Goal: Task Accomplishment & Management: Manage account settings

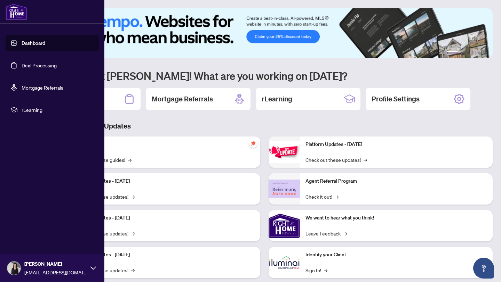
click at [22, 44] on link "Dashboard" at bounding box center [34, 43] width 24 height 6
click at [24, 63] on link "Deal Processing" at bounding box center [39, 65] width 35 height 6
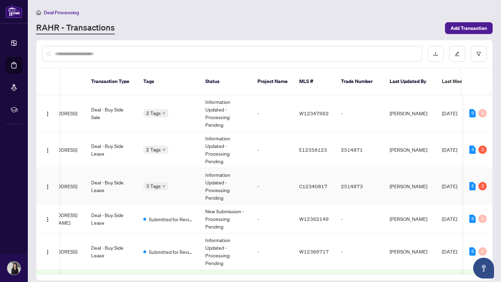
scroll to position [0, 121]
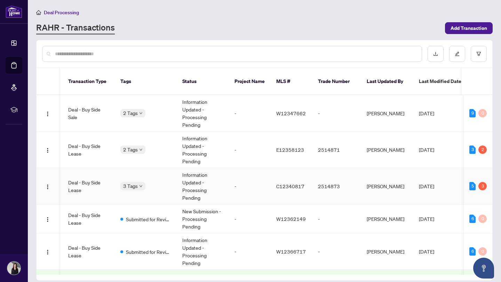
click at [179, 176] on td "Information Updated - Processing Pending" at bounding box center [203, 186] width 52 height 37
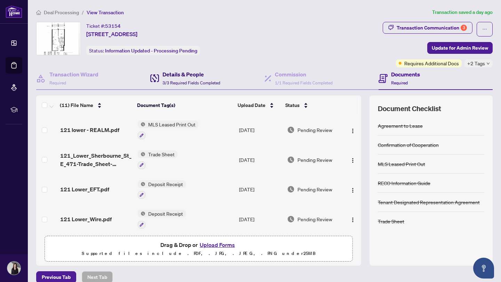
click at [187, 79] on div "Details & People 3/3 Required Fields Completed" at bounding box center [191, 78] width 58 height 16
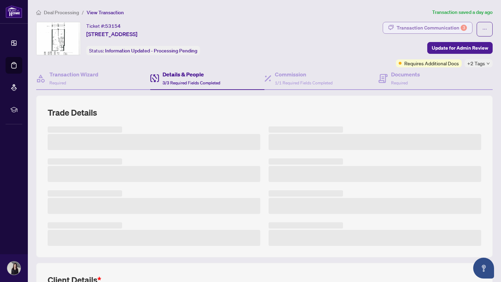
click at [404, 26] on div "Transaction Communication 3" at bounding box center [431, 27] width 70 height 11
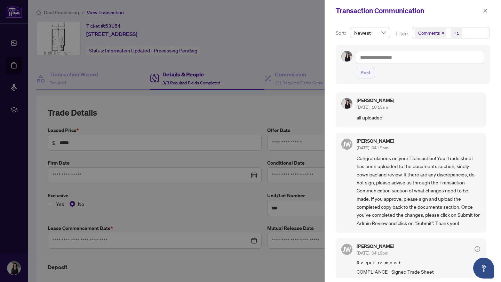
type input "**********"
click at [485, 11] on icon "close" at bounding box center [485, 11] width 4 height 4
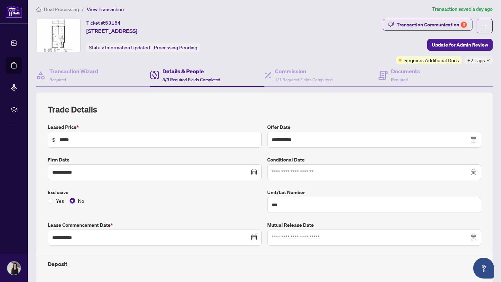
scroll to position [3, 0]
click at [75, 77] on div "Transaction Wizard Required" at bounding box center [73, 75] width 49 height 16
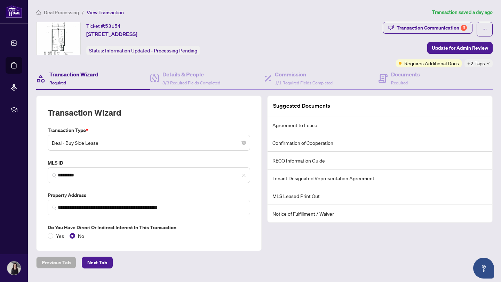
click at [42, 11] on span "Deal Processing" at bounding box center [57, 12] width 43 height 6
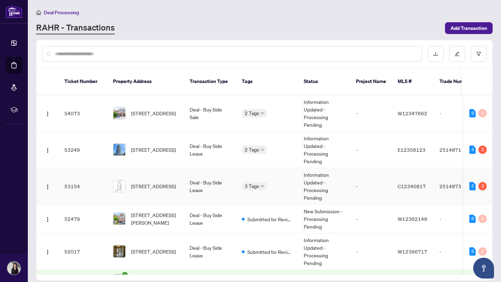
click at [232, 184] on td "Deal - Buy Side Lease" at bounding box center [210, 186] width 52 height 37
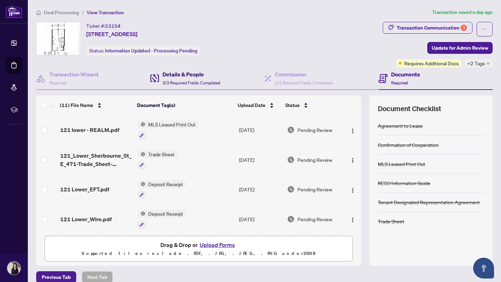
click at [189, 72] on h4 "Details & People" at bounding box center [191, 74] width 58 height 8
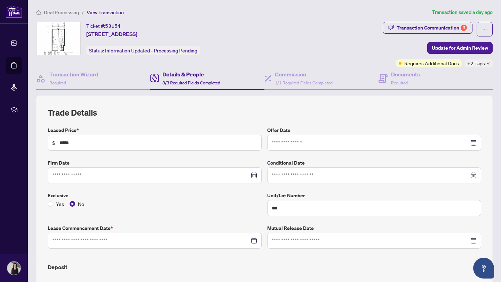
type input "**********"
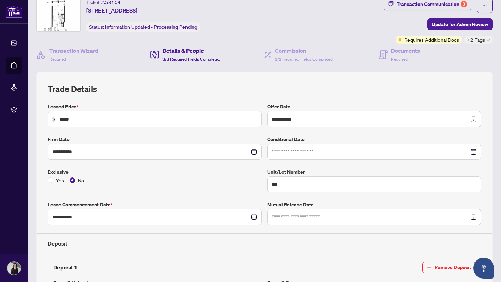
scroll to position [24, 0]
click at [78, 55] on div "Transaction Wizard Required" at bounding box center [73, 54] width 49 height 16
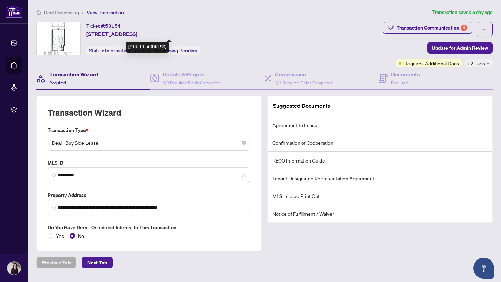
click at [69, 13] on span "Deal Processing" at bounding box center [61, 12] width 35 height 6
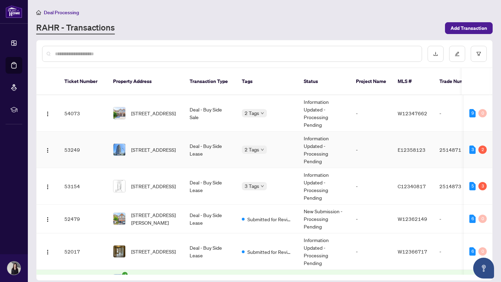
click at [464, 145] on td "3 2" at bounding box center [478, 150] width 29 height 37
click at [471, 146] on div "3" at bounding box center [472, 150] width 6 height 8
click at [432, 149] on td "E12358123" at bounding box center [413, 150] width 42 height 37
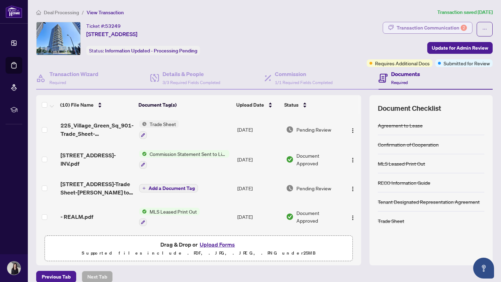
click at [448, 24] on div "Transaction Communication 2" at bounding box center [431, 27] width 70 height 11
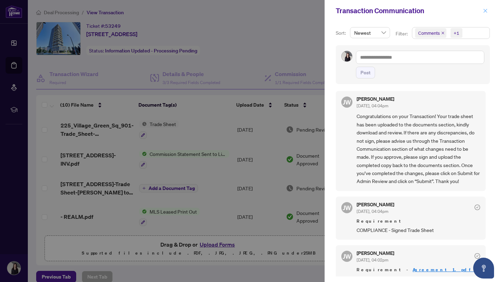
click at [488, 10] on button "button" at bounding box center [485, 11] width 9 height 8
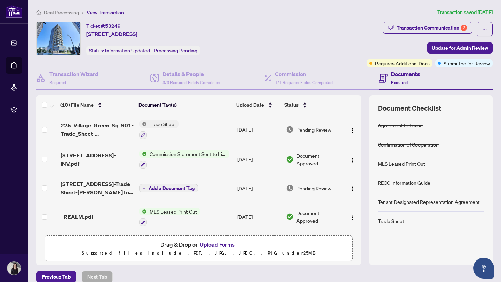
click at [61, 13] on span "Deal Processing" at bounding box center [61, 12] width 35 height 6
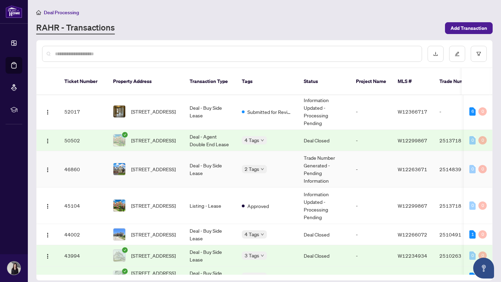
scroll to position [140, 0]
